Goal: Information Seeking & Learning: Learn about a topic

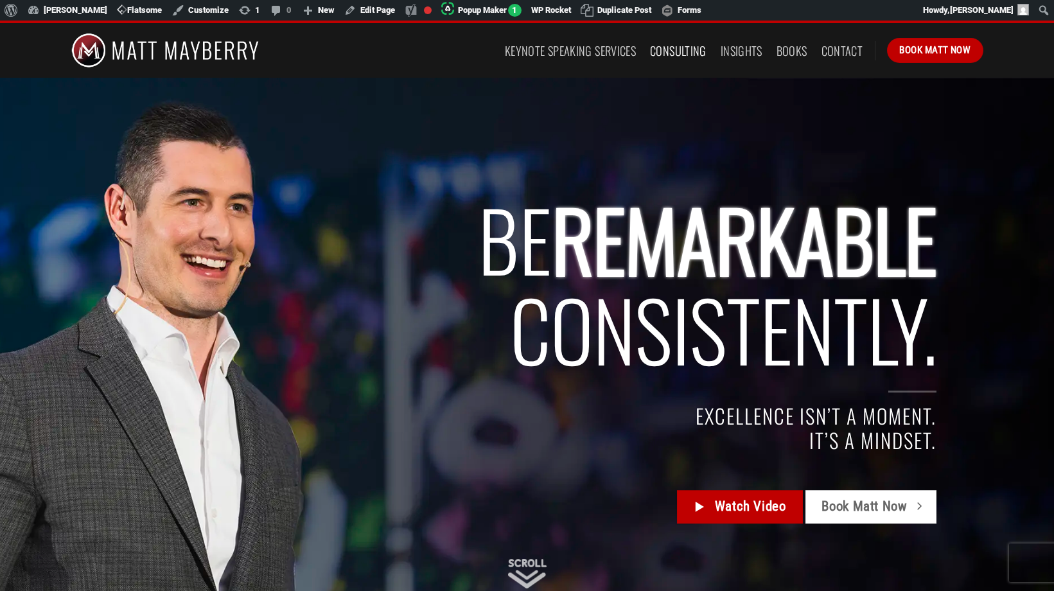
click at [687, 48] on link "Consulting" at bounding box center [678, 50] width 57 height 23
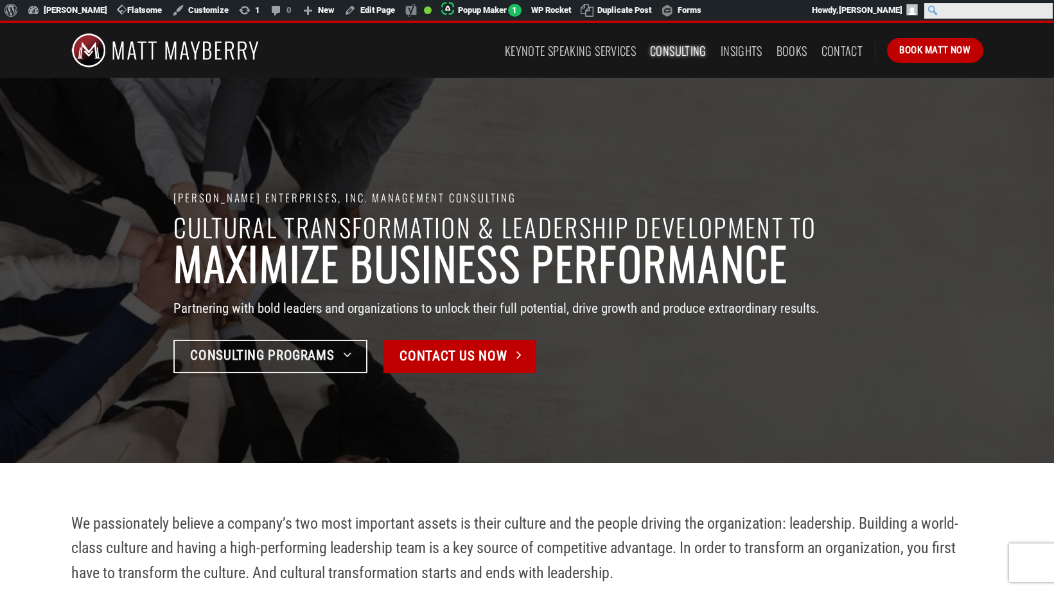
click at [1051, 12] on input "Search" at bounding box center [988, 10] width 128 height 15
type input "trust"
click input "Search" at bounding box center [0, 0] width 0 height 0
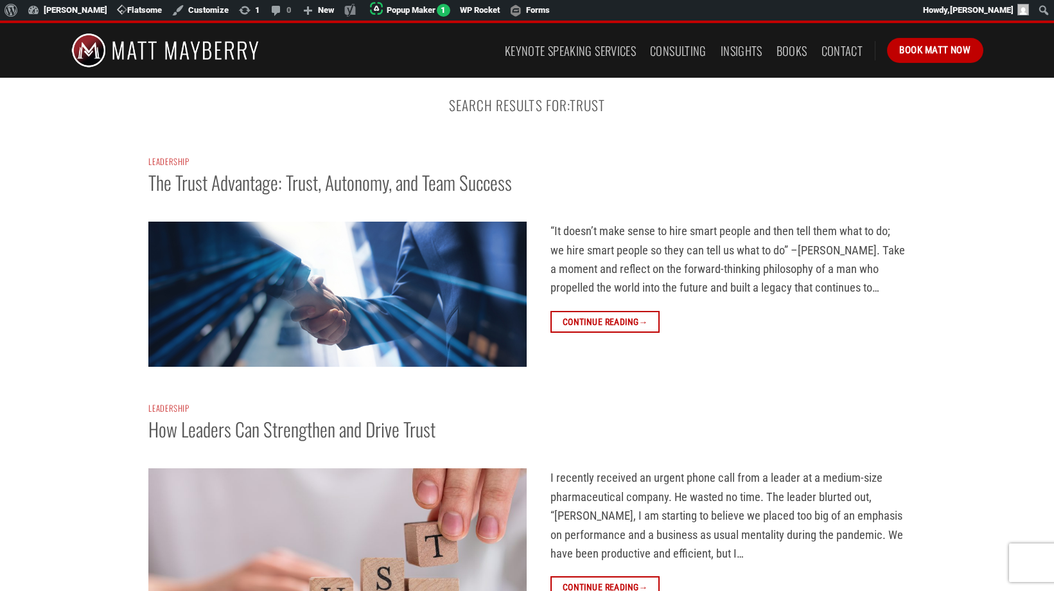
click at [294, 293] on img at bounding box center [337, 294] width 378 height 145
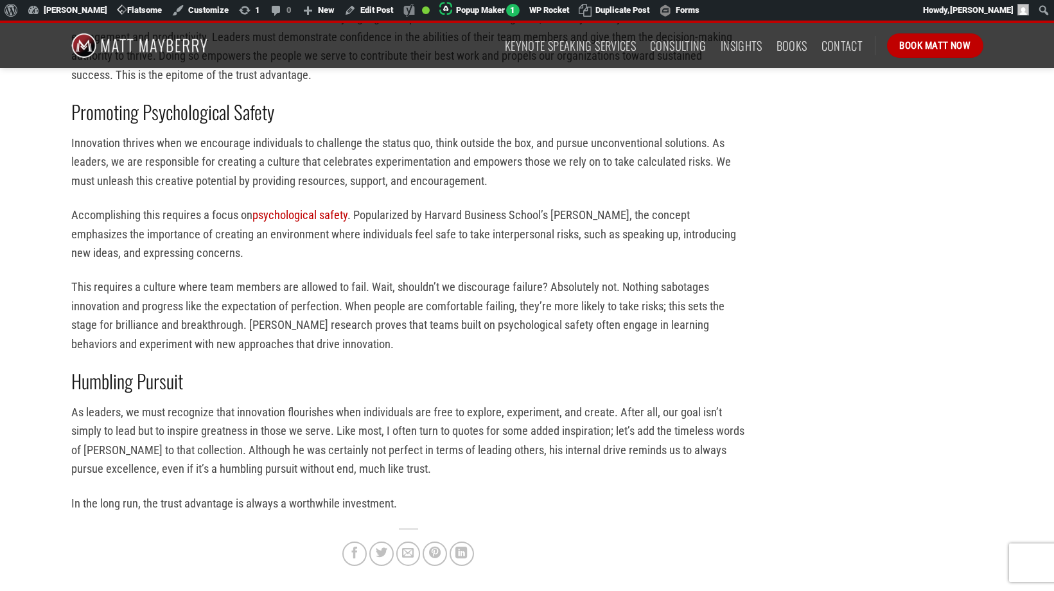
scroll to position [1204, 0]
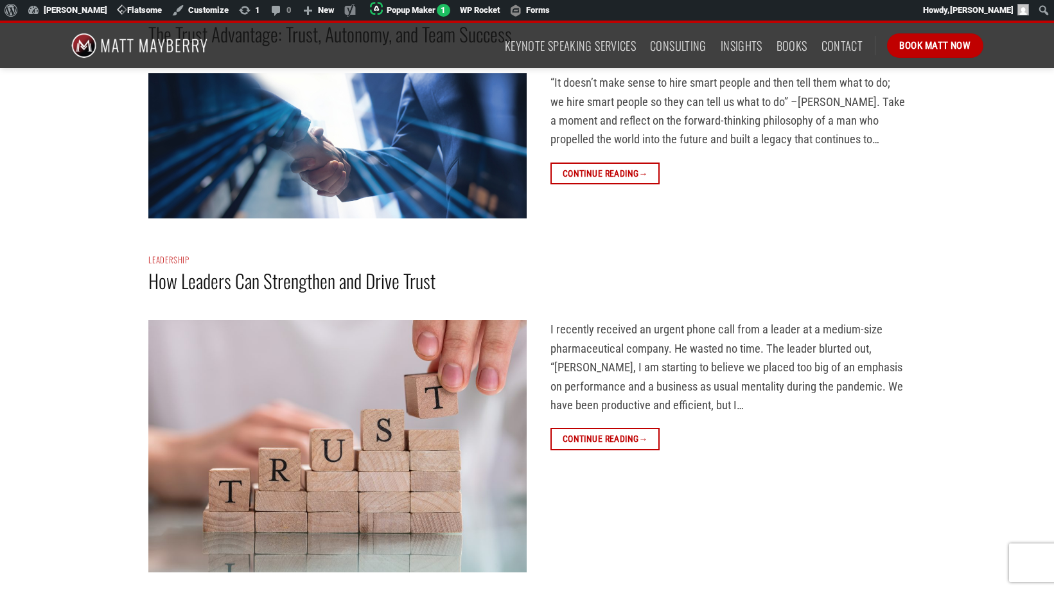
scroll to position [270, 0]
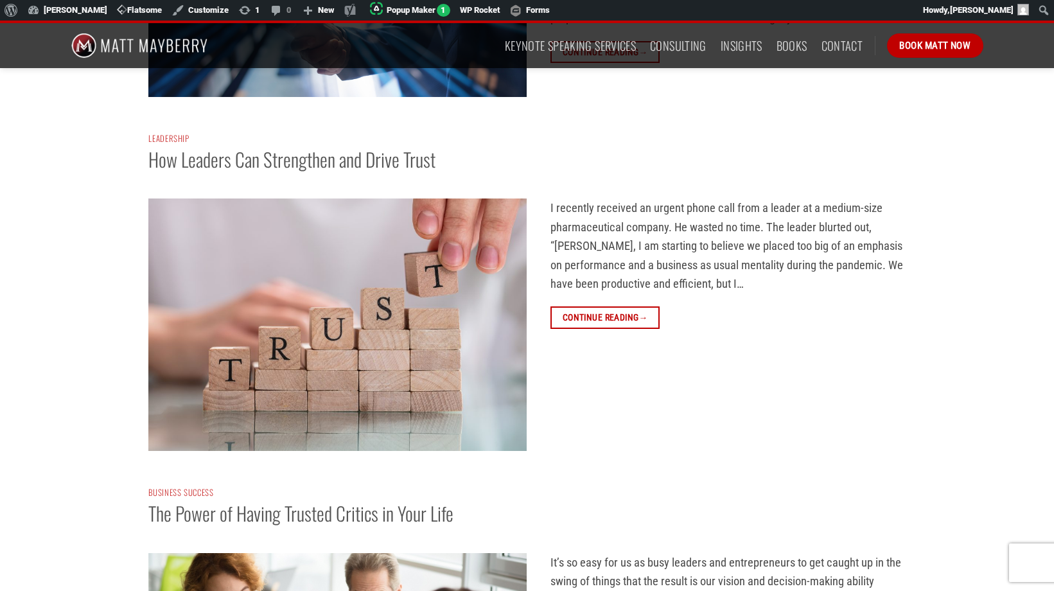
click at [333, 323] on img at bounding box center [337, 324] width 378 height 252
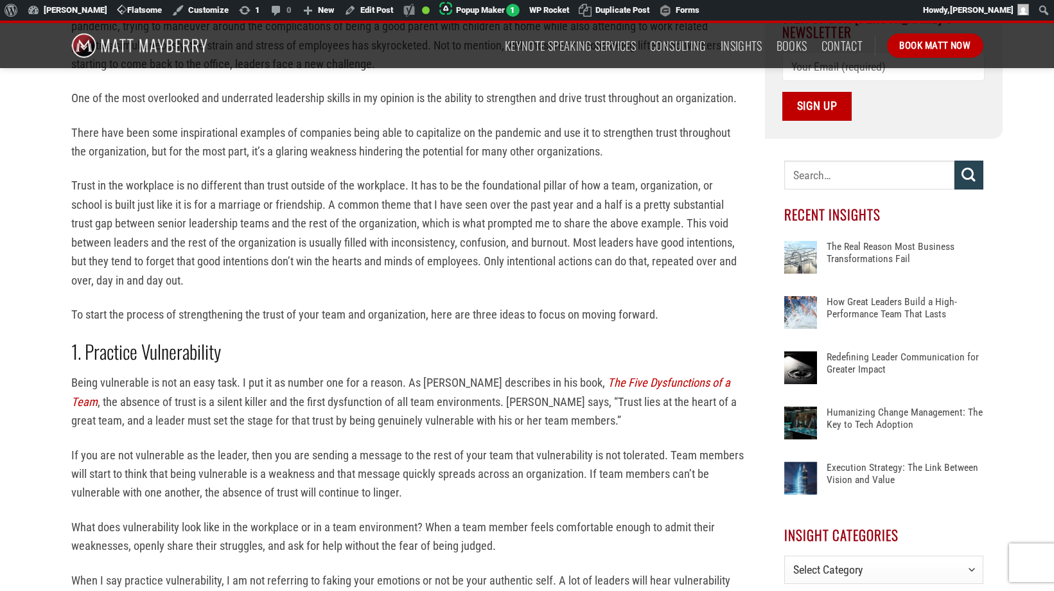
scroll to position [615, 0]
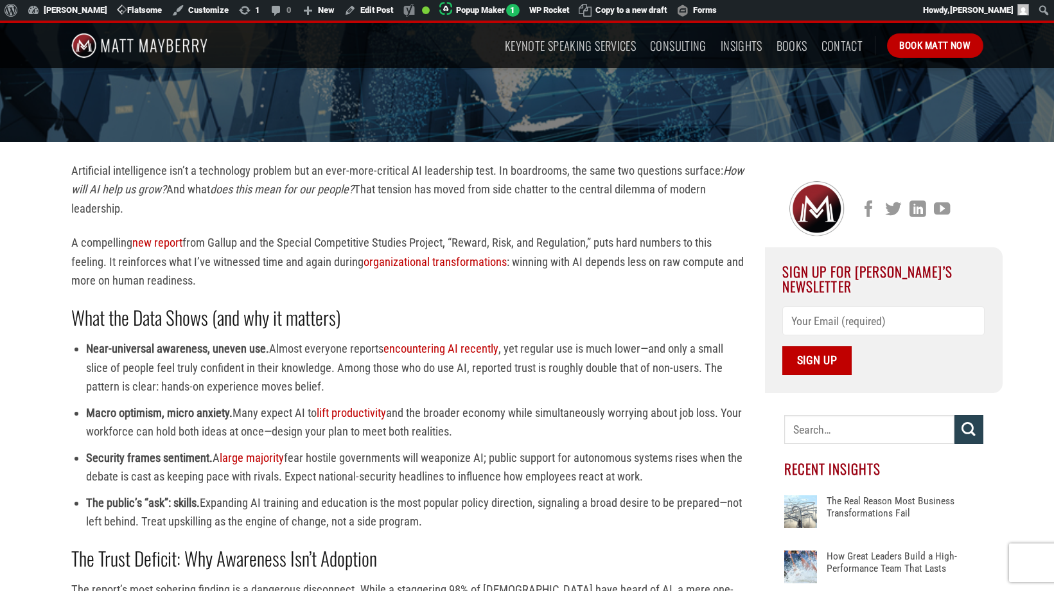
scroll to position [261, 0]
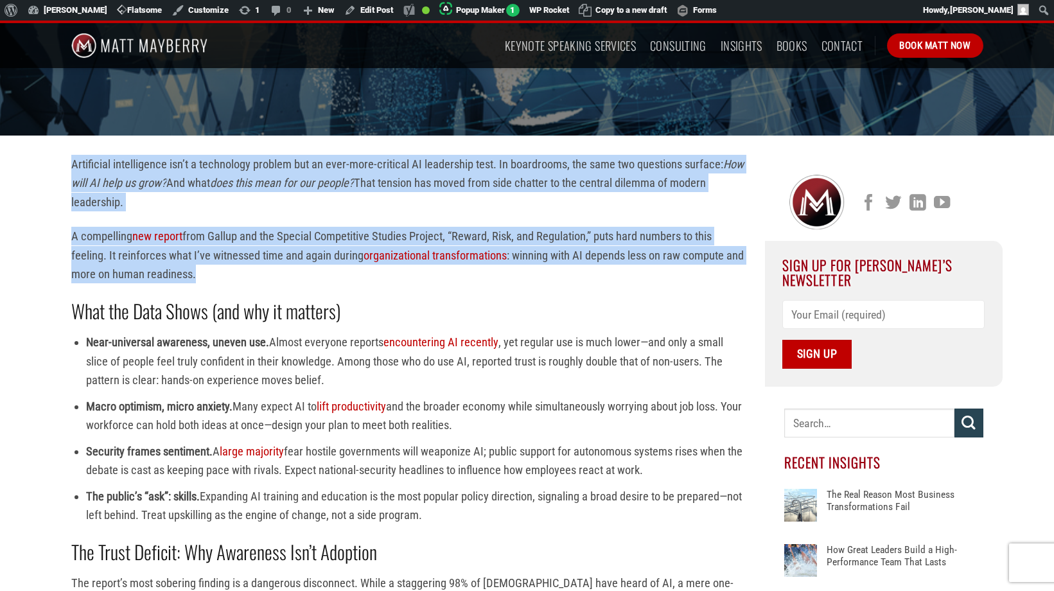
drag, startPoint x: 222, startPoint y: 279, endPoint x: 66, endPoint y: 163, distance: 195.0
copy div "Artificial intelligence isn’t a technology problem but an ever-more-critical AI…"
click at [261, 260] on p "A compelling new report from Gallup and the Special Competitive Studies Project…" at bounding box center [408, 255] width 674 height 57
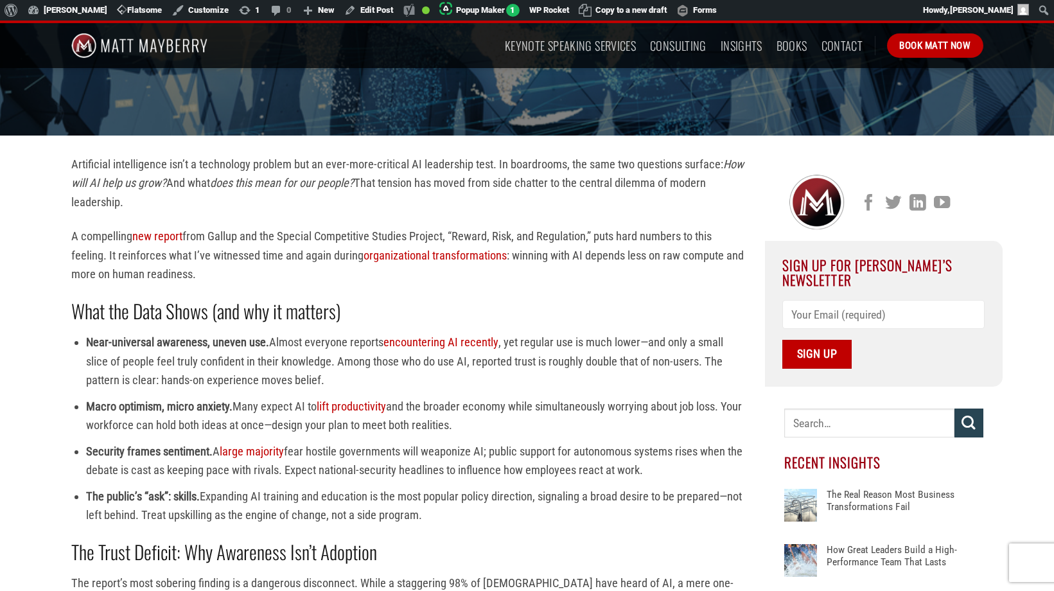
click at [189, 166] on p "Artificial intelligence isn’t a technology problem but an ever-more-critical AI…" at bounding box center [408, 183] width 674 height 57
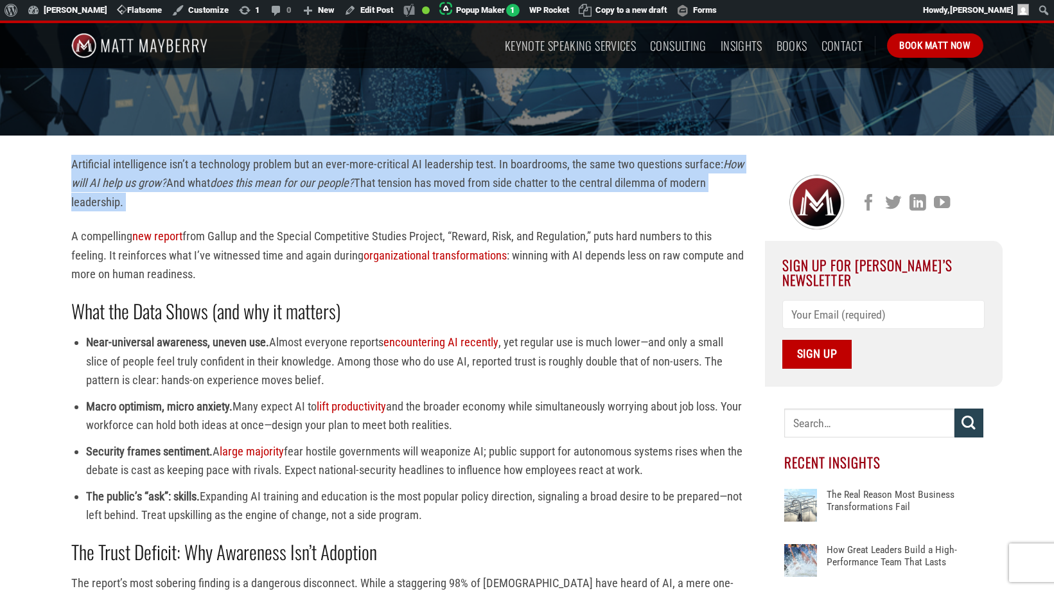
click at [189, 166] on p "Artificial intelligence isn’t a technology problem but an ever-more-critical AI…" at bounding box center [408, 183] width 674 height 57
copy div "Artificial intelligence isn’t a technology problem but an ever-more-critical AI…"
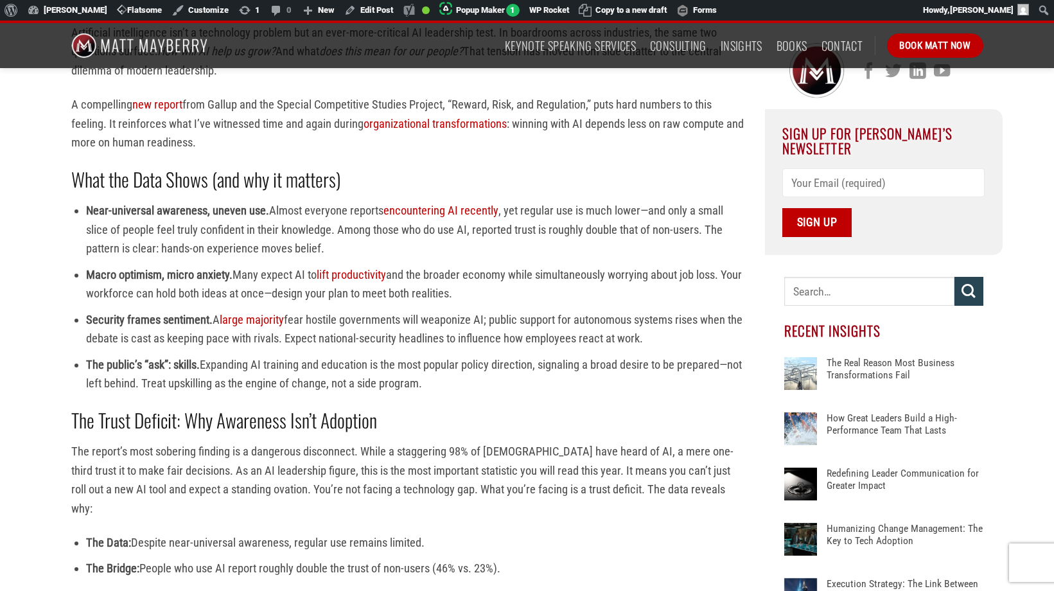
scroll to position [393, 0]
click at [272, 367] on li "The public’s “ask”: skills. Expanding AI training and education is the most pop…" at bounding box center [415, 374] width 659 height 38
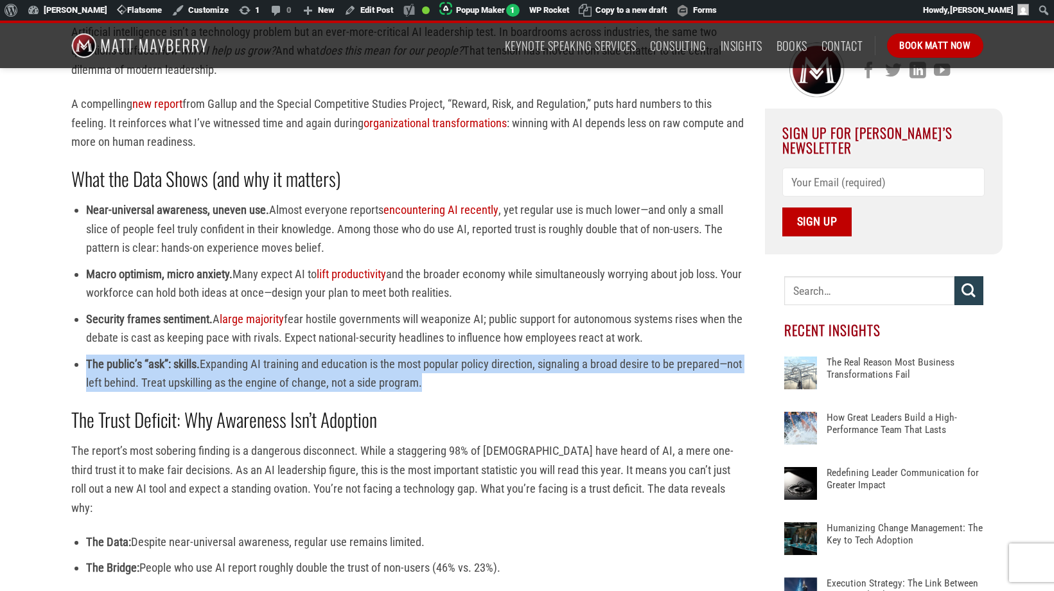
click at [272, 367] on li "The public’s “ask”: skills. Expanding AI training and education is the most pop…" at bounding box center [415, 374] width 659 height 38
copy div "The public’s “ask”: skills. Expanding AI training and education is the most pop…"
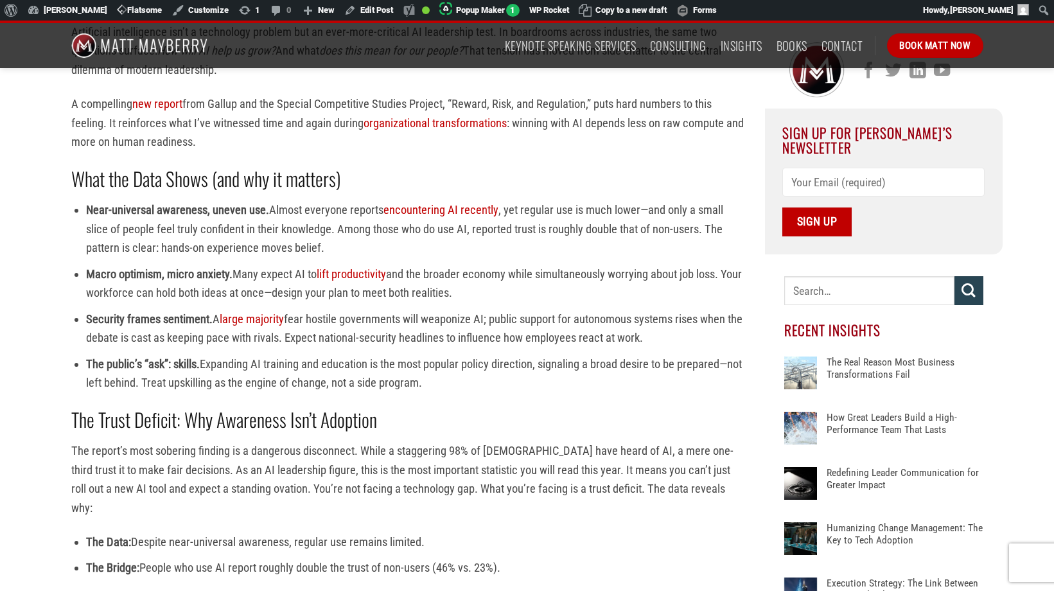
click at [360, 351] on ul "Near-universal awareness, uneven use. Almost everyone reports encountering AI r…" at bounding box center [408, 295] width 674 height 191
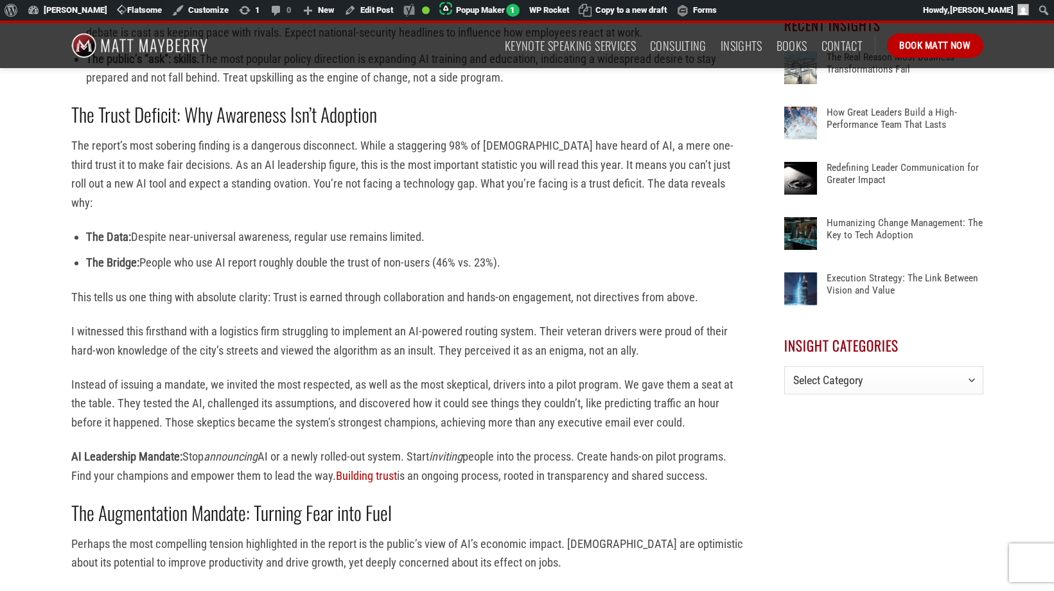
scroll to position [698, 0]
drag, startPoint x: 716, startPoint y: 458, endPoint x: 73, endPoint y: 146, distance: 715.1
click at [73, 146] on div "Artificial intelligence isn’t a technology problem but an ever-more-critical AI…" at bounding box center [408, 596] width 674 height 1757
copy div "The report’s most sobering finding is a dangerous disconnect. While a staggerin…"
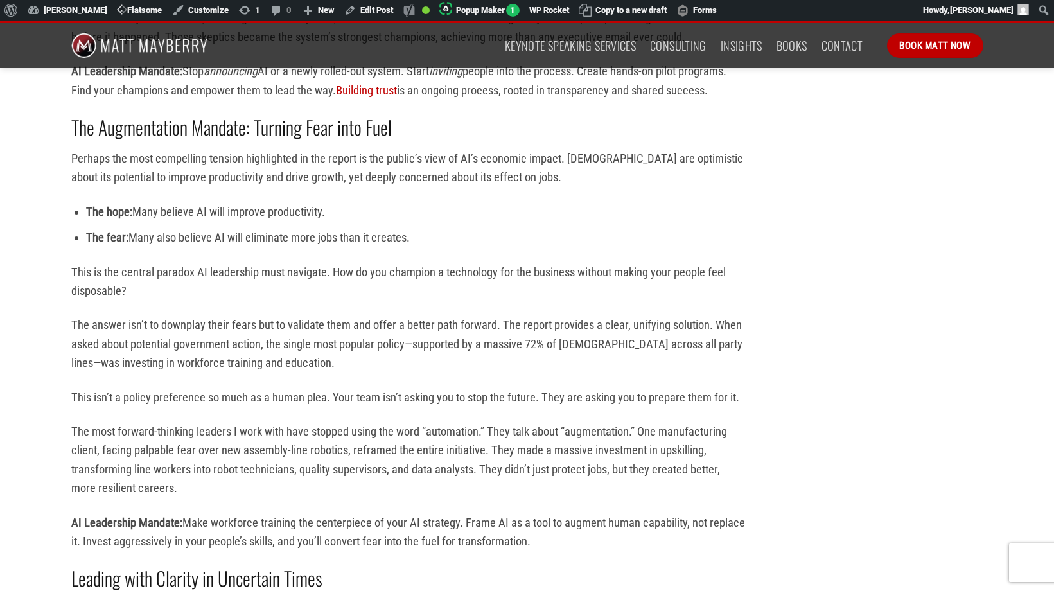
scroll to position [1067, 0]
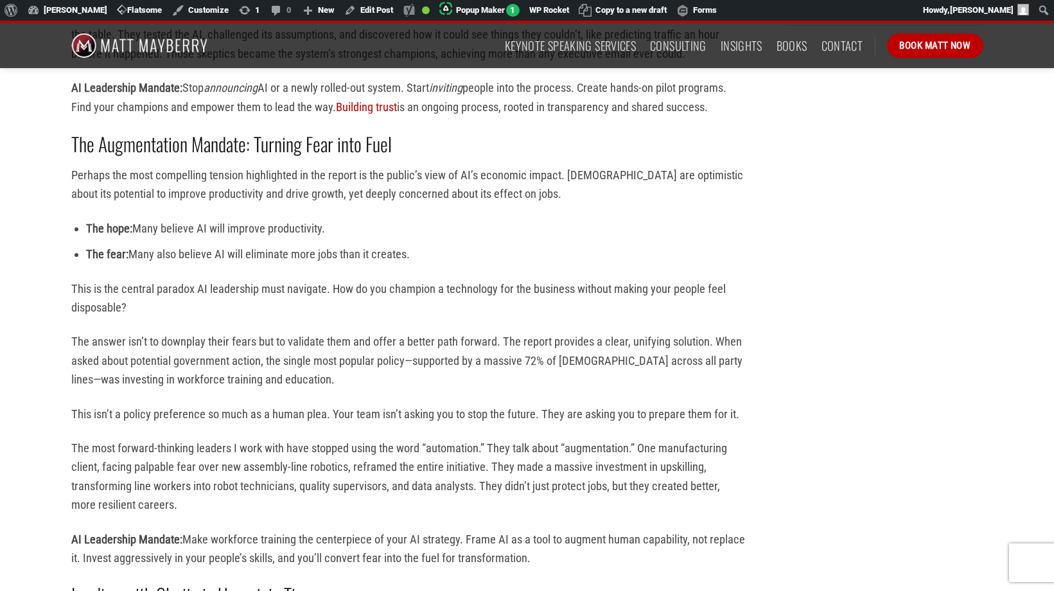
click at [202, 506] on div "Artificial intelligence isn’t a technology problem but an ever-more-critical AI…" at bounding box center [408, 227] width 674 height 1757
drag, startPoint x: 539, startPoint y: 543, endPoint x: 64, endPoint y: 157, distance: 612.3
click at [64, 157] on div "Artificial intelligence isn’t a technology problem but an ever-more-critical AI…" at bounding box center [408, 284] width 713 height 1870
copy div "Perhaps the most compelling tension highlighted in the report is the public’s v…"
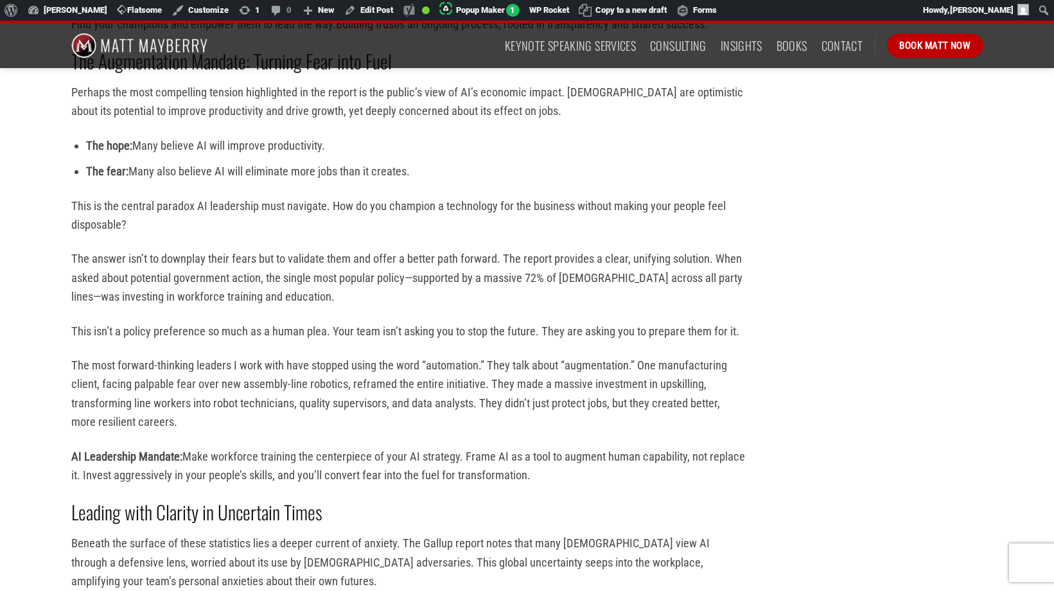
scroll to position [1229, 0]
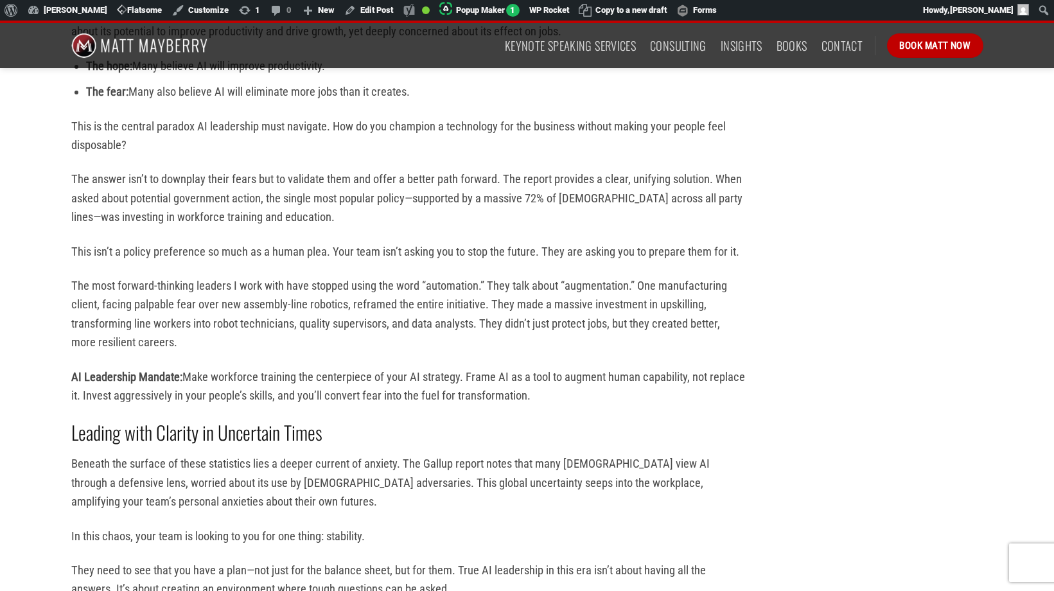
click at [294, 306] on p "The most forward-thinking leaders I work with have stopped using the word “auto…" at bounding box center [408, 314] width 674 height 76
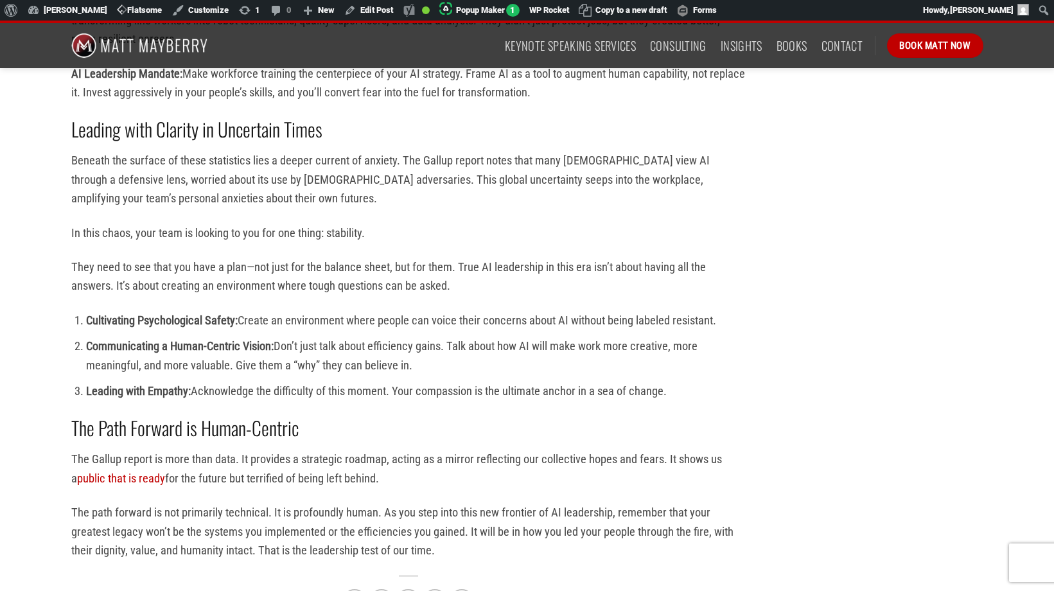
scroll to position [1524, 0]
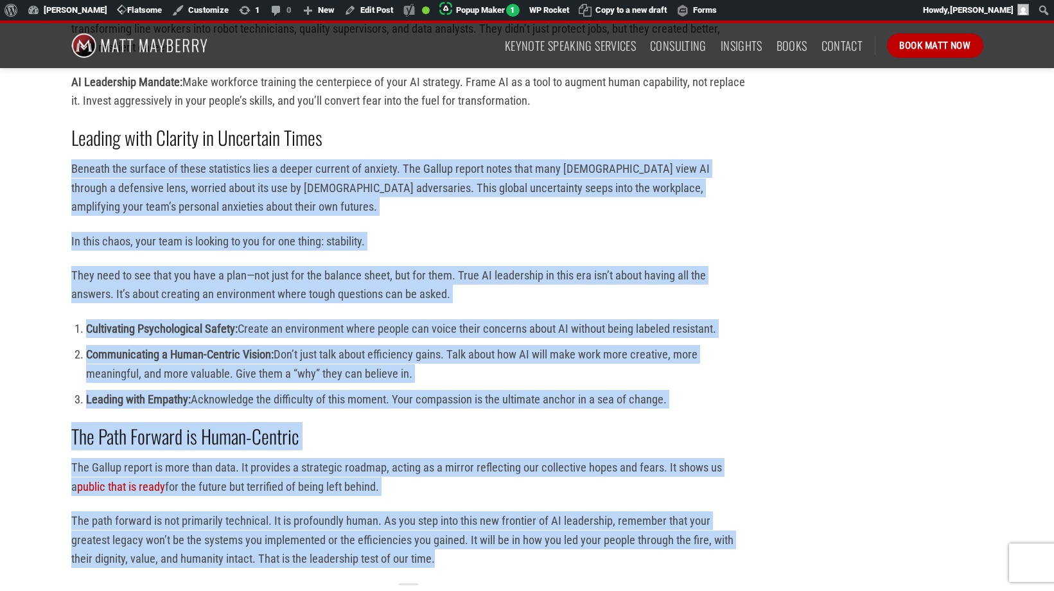
drag, startPoint x: 446, startPoint y: 545, endPoint x: 70, endPoint y: 152, distance: 544.3
copy div "Beneath the surface of these statistics lies a deeper current of anxiety. The G…"
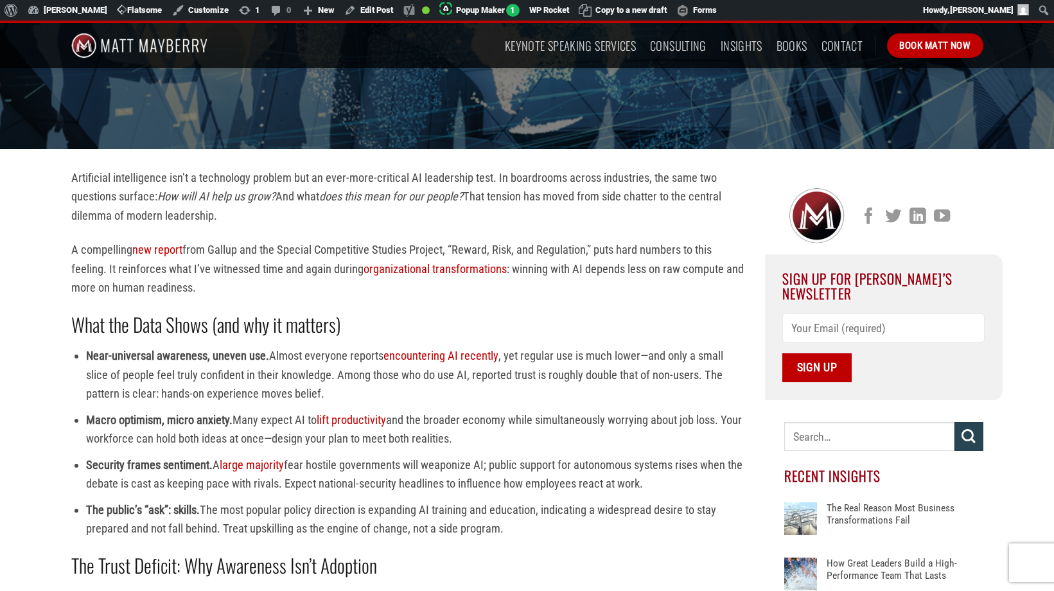
scroll to position [0, 0]
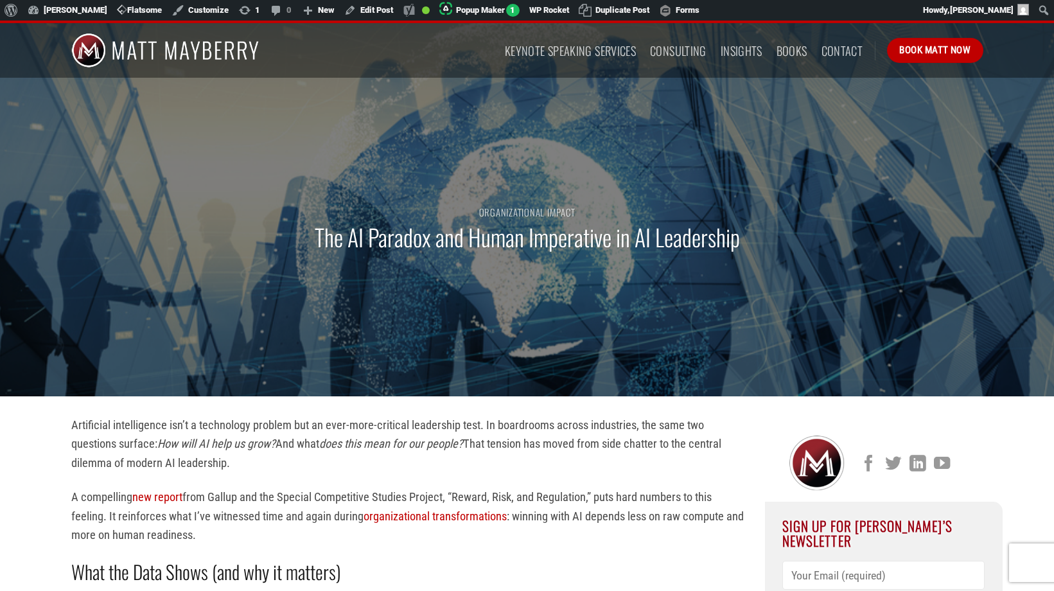
click at [355, 199] on div "Organizational Impact The AI Paradox and Human Imperative in AI Leadership" at bounding box center [527, 235] width 931 height 321
click at [371, 246] on h1 "The AI Paradox and Human Imperative in AI Leadership" at bounding box center [527, 237] width 425 height 30
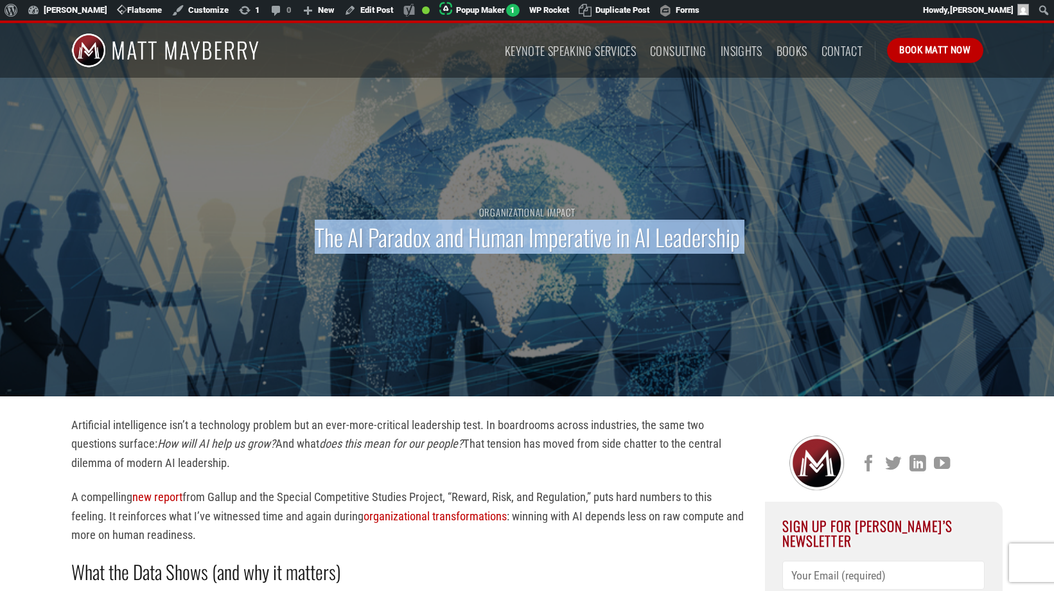
click at [371, 246] on h1 "The AI Paradox and Human Imperative in AI Leadership" at bounding box center [527, 237] width 425 height 30
click at [461, 293] on div "Organizational Impact The AI Paradox and Human Imperative in AI Leadership" at bounding box center [527, 235] width 931 height 321
